Goal: Task Accomplishment & Management: Manage account settings

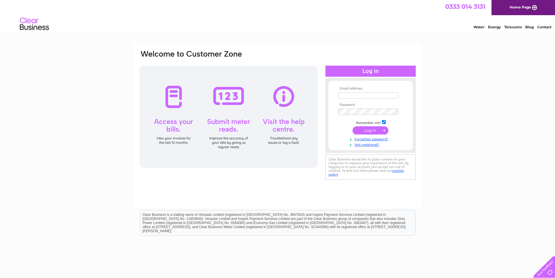
type input "keith@tekeir.com"
click at [362, 130] on input "submit" at bounding box center [371, 130] width 36 height 8
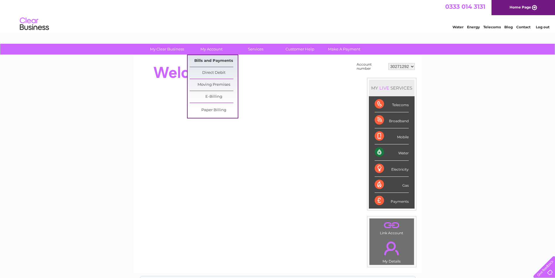
click at [207, 62] on link "Bills and Payments" at bounding box center [214, 61] width 48 height 12
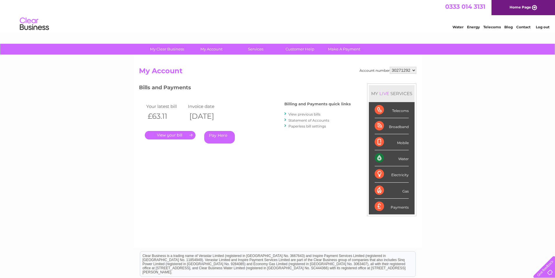
click at [172, 136] on link "." at bounding box center [170, 135] width 51 height 8
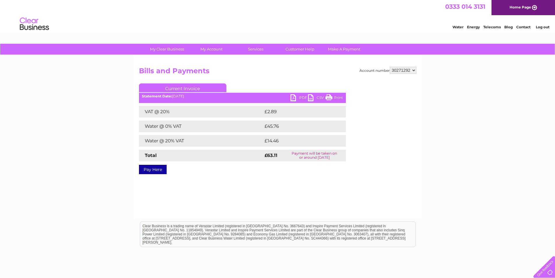
click at [302, 98] on link "PDF" at bounding box center [299, 98] width 17 height 8
